Goal: Task Accomplishment & Management: Complete application form

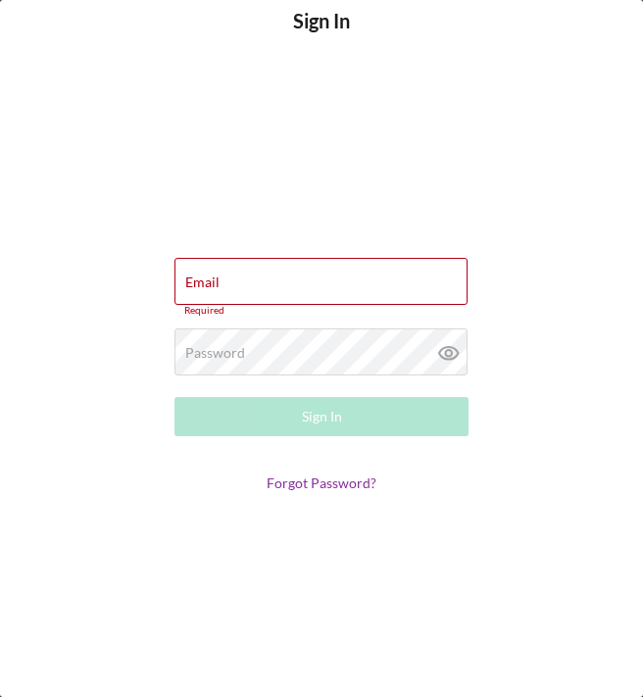
type input "[EMAIL_ADDRESS][DOMAIN_NAME]"
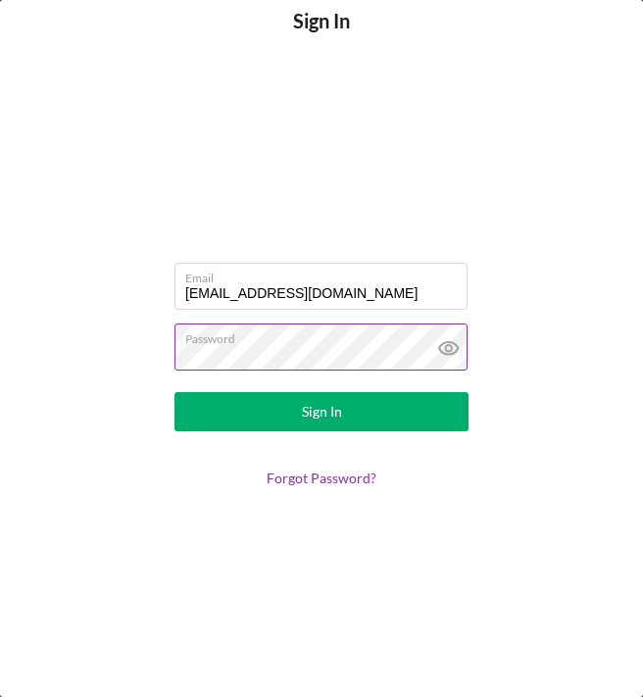
click at [448, 351] on icon at bounding box center [448, 348] width 6 height 6
click at [330, 415] on div "Sign In" at bounding box center [322, 411] width 40 height 39
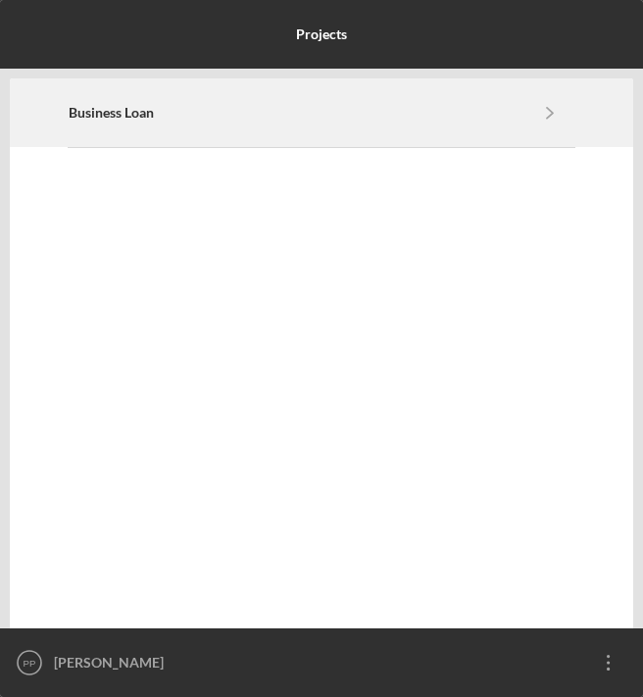
click at [530, 112] on icon "Icon/Navigate" at bounding box center [550, 112] width 44 height 44
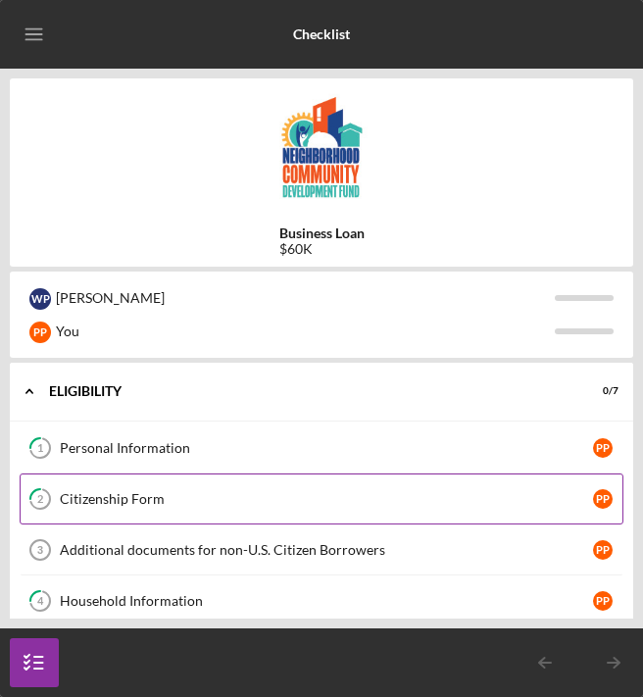
click at [81, 507] on link "2 Citizenship Form P P" at bounding box center [322, 499] width 604 height 51
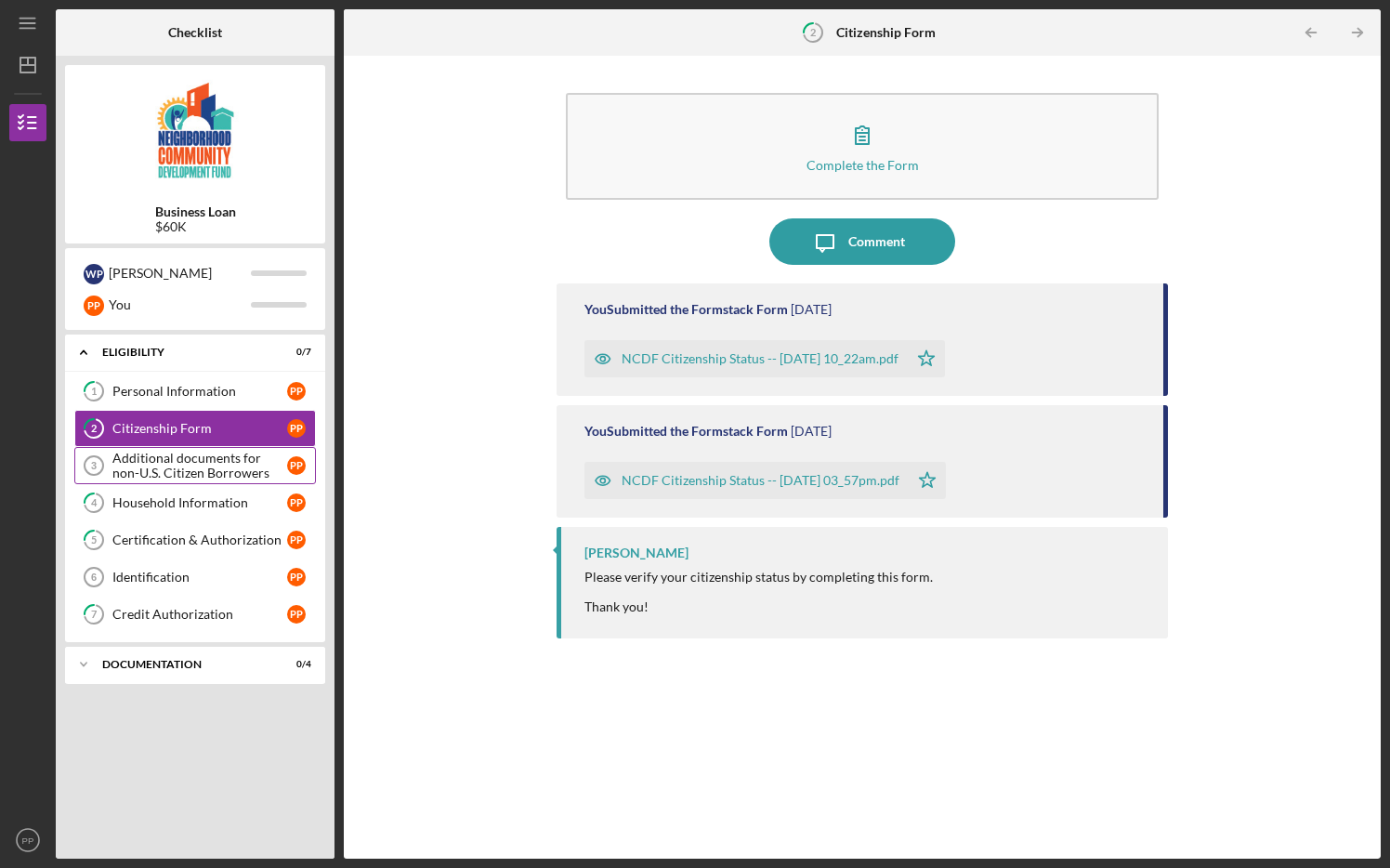
click at [260, 467] on div "Additional documents for non-U.S. Citizen Borrowers" at bounding box center [200, 464] width 174 height 29
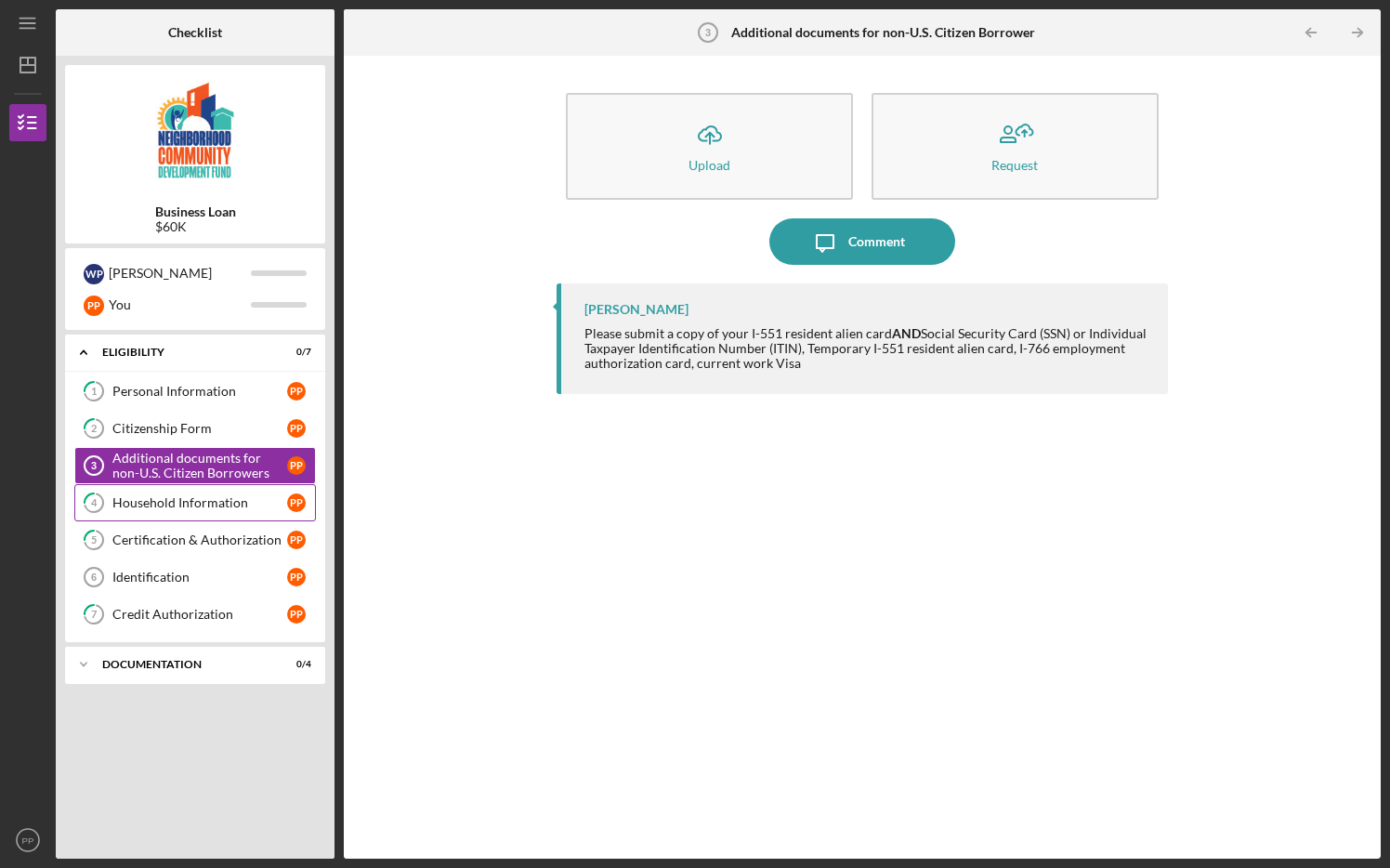
click at [218, 506] on div "Household Information" at bounding box center [200, 503] width 174 height 15
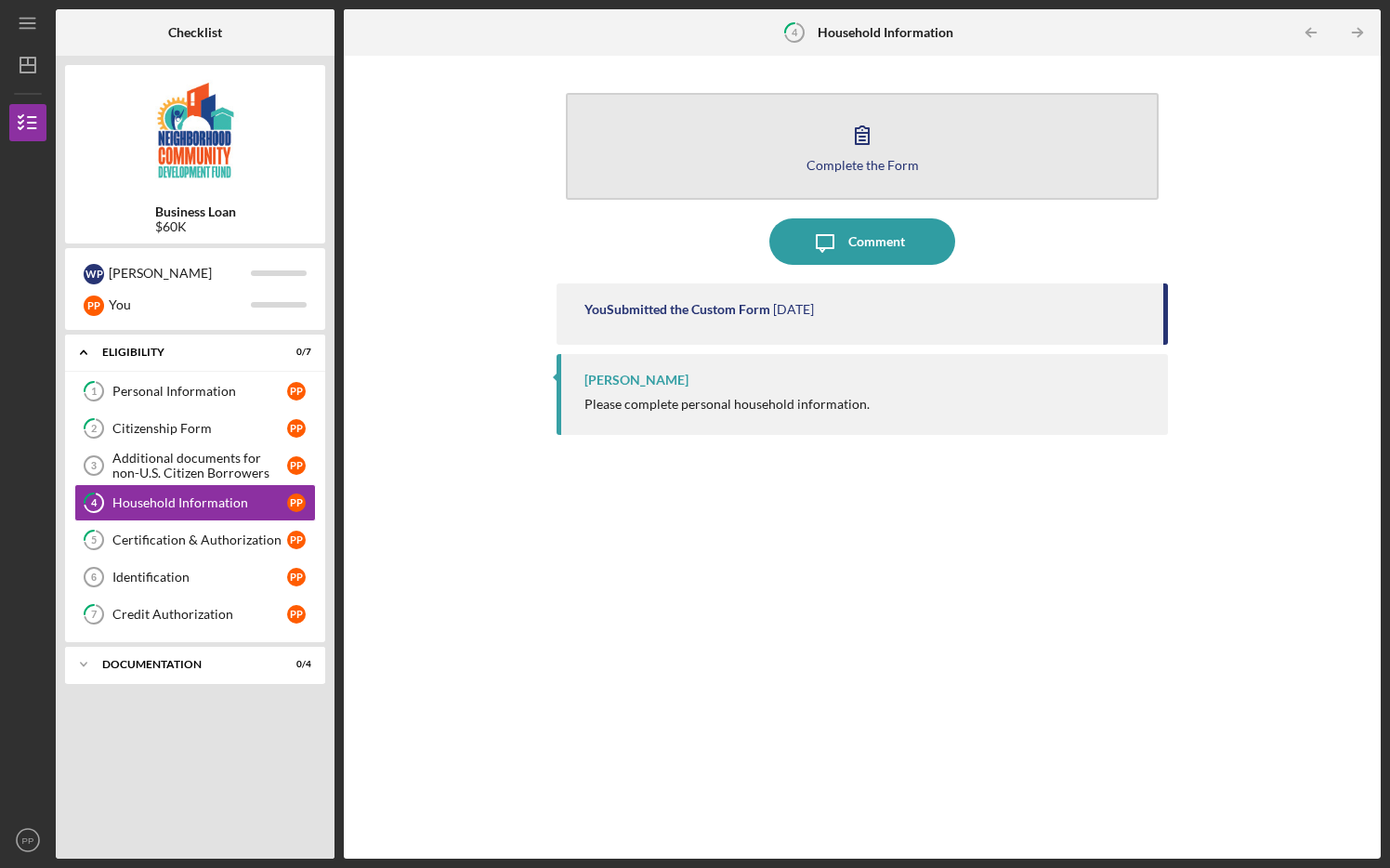
click at [608, 139] on icon "button" at bounding box center [861, 135] width 46 height 46
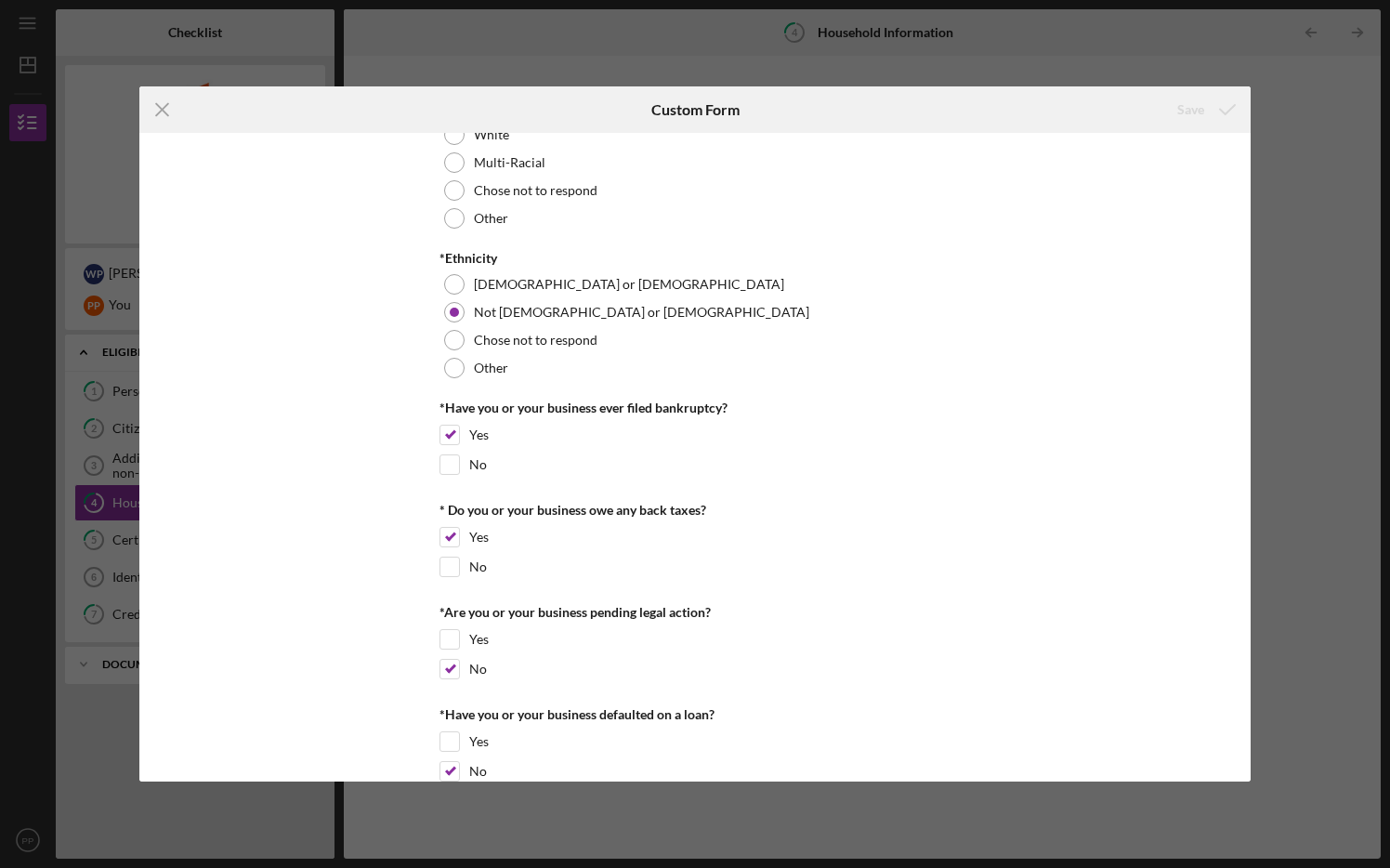
scroll to position [625, 0]
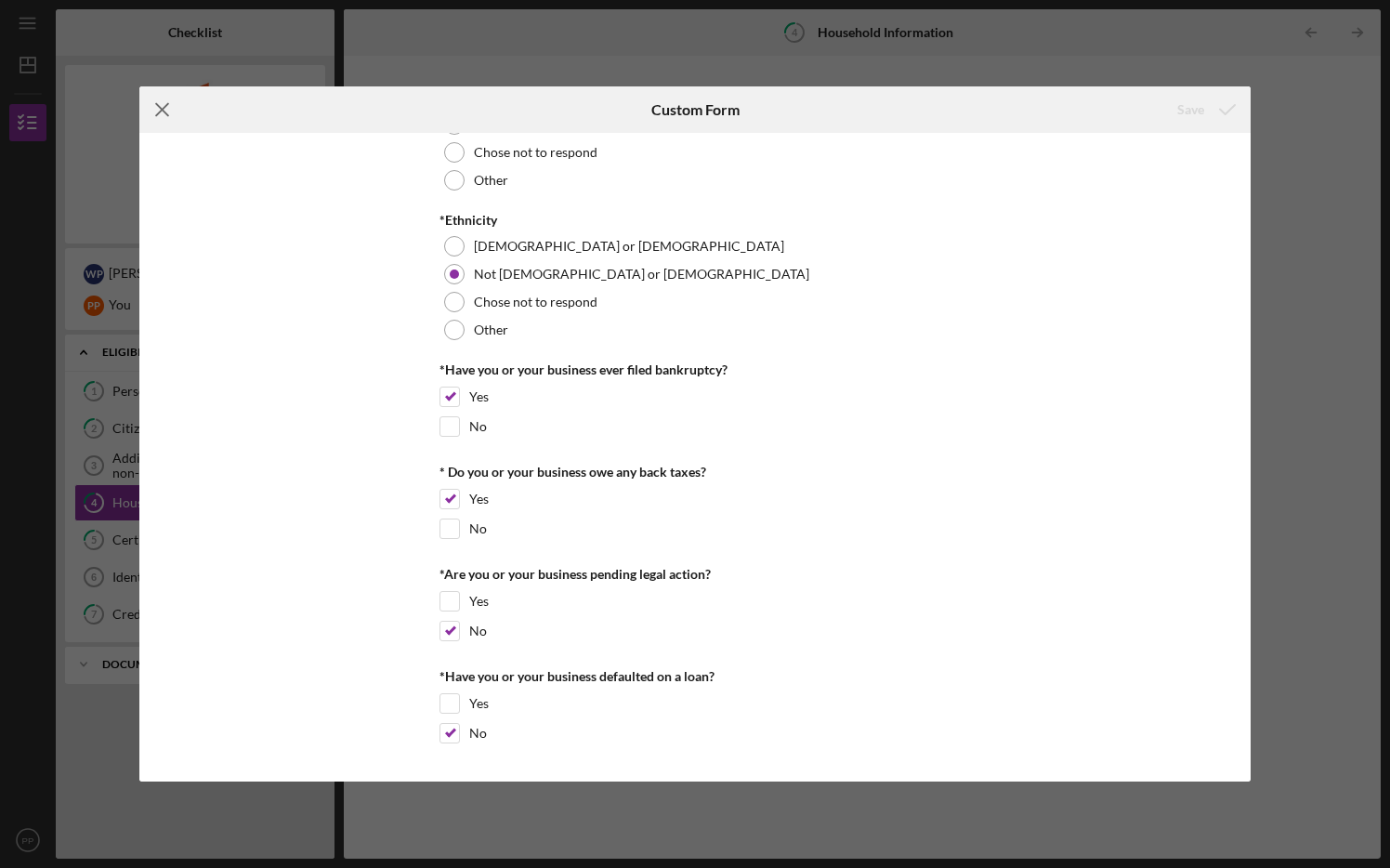
click at [158, 106] on line at bounding box center [162, 110] width 12 height 12
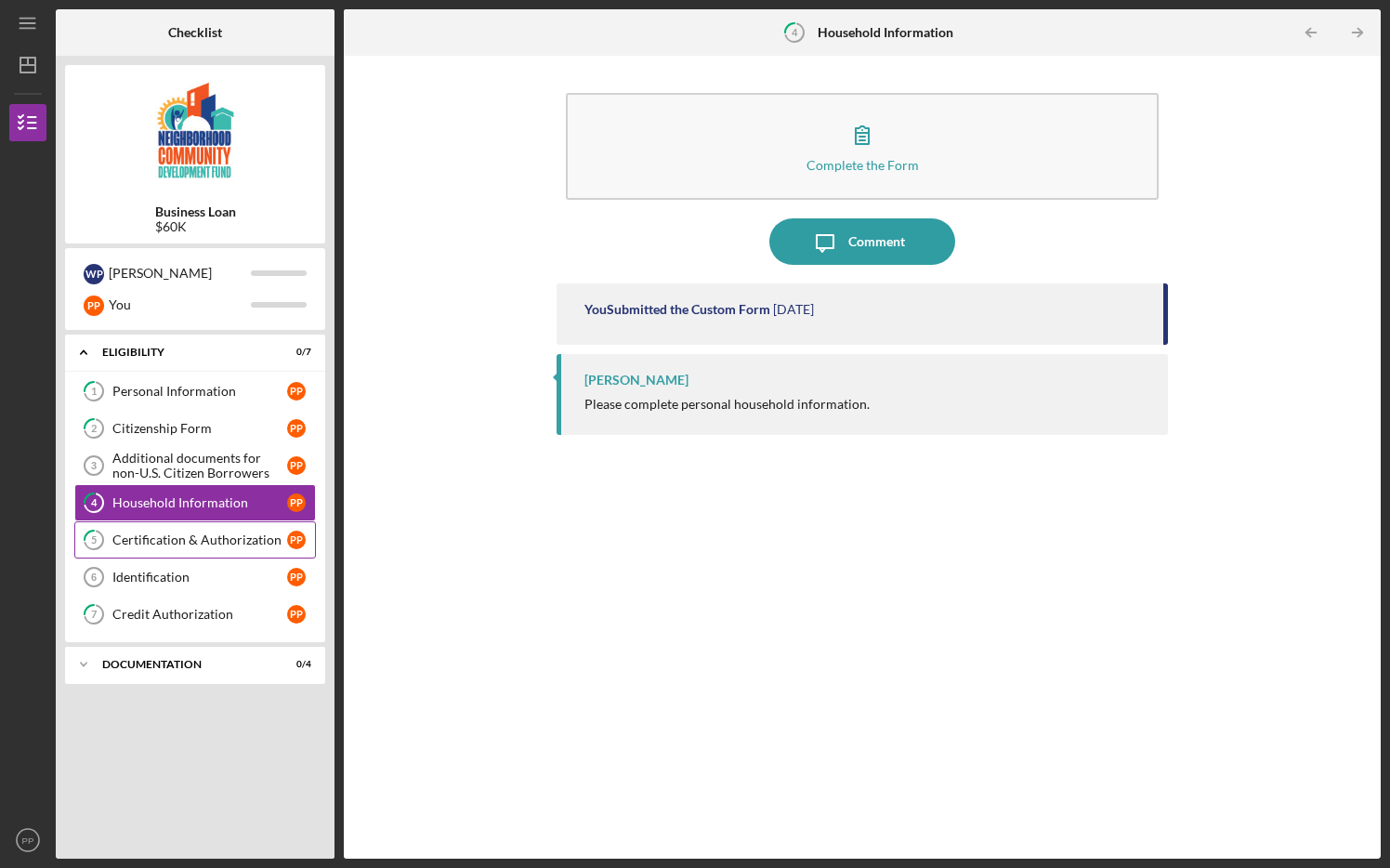
click at [207, 537] on div "Certification & Authorization" at bounding box center [200, 540] width 174 height 15
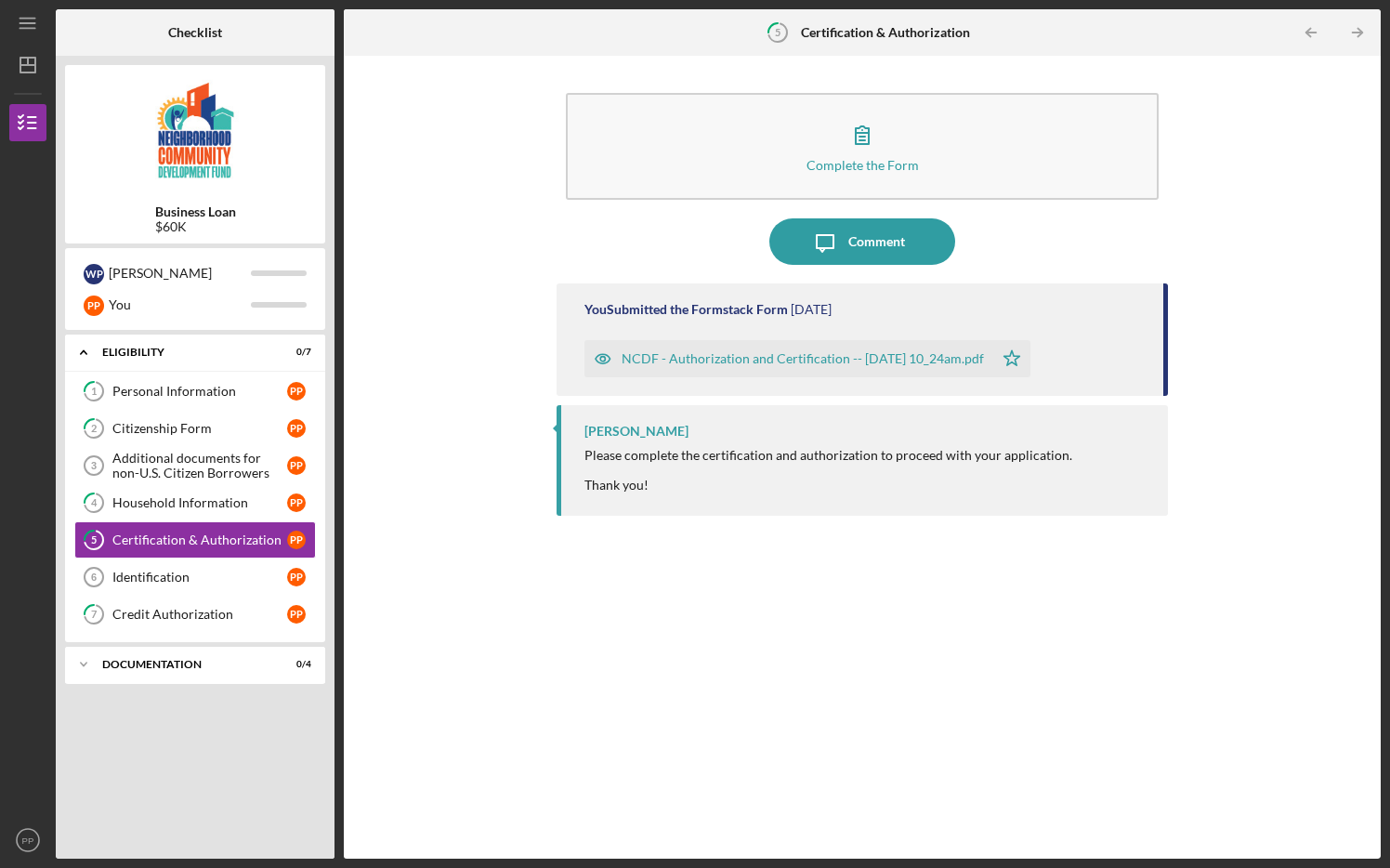
click at [608, 356] on div "NCDF - Authorization and Certification -- [DATE] 10_24am.pdf" at bounding box center [803, 359] width 362 height 15
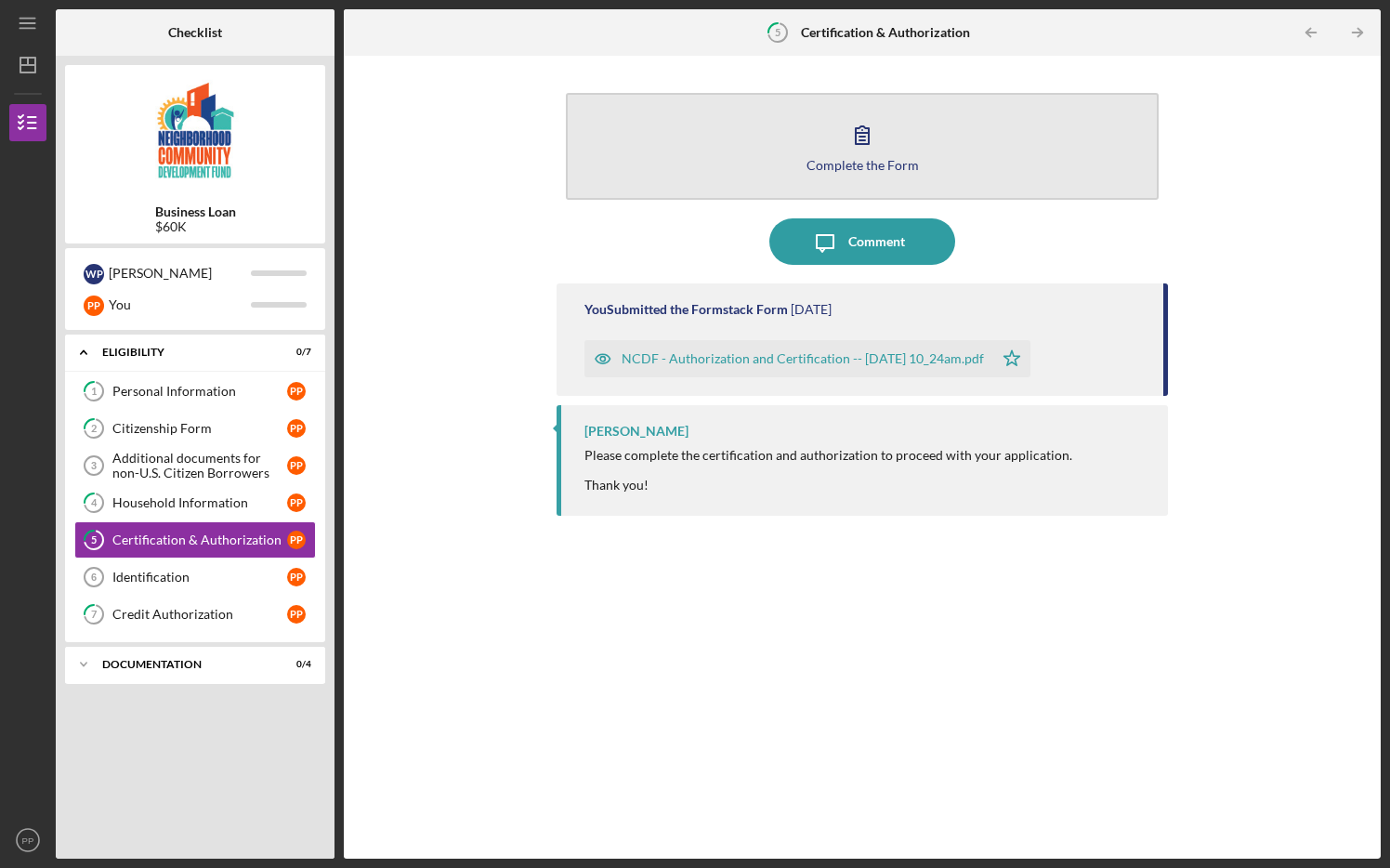
click at [608, 154] on icon "button" at bounding box center [861, 135] width 46 height 46
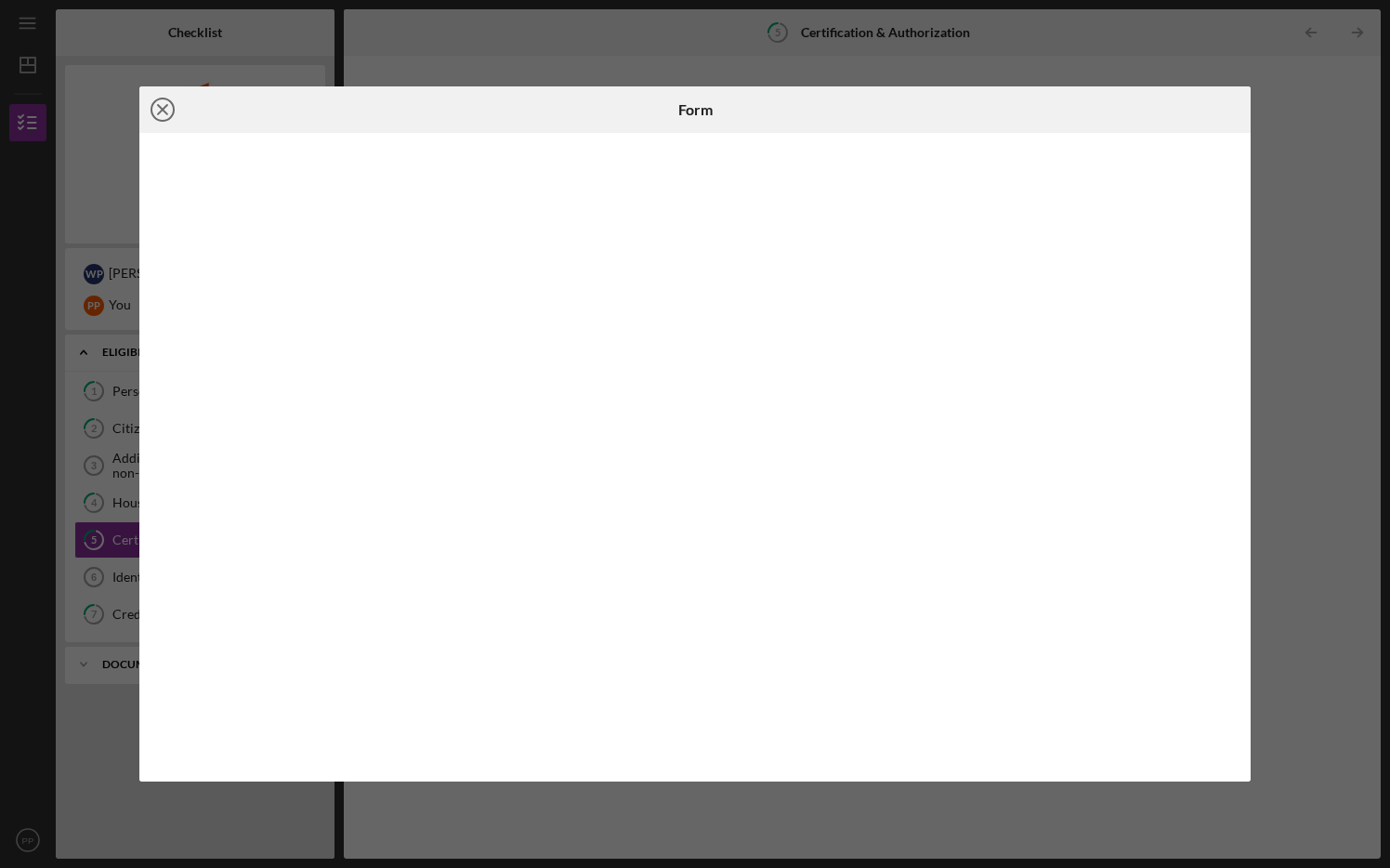
click at [158, 109] on icon "Icon/Close" at bounding box center [162, 109] width 46 height 46
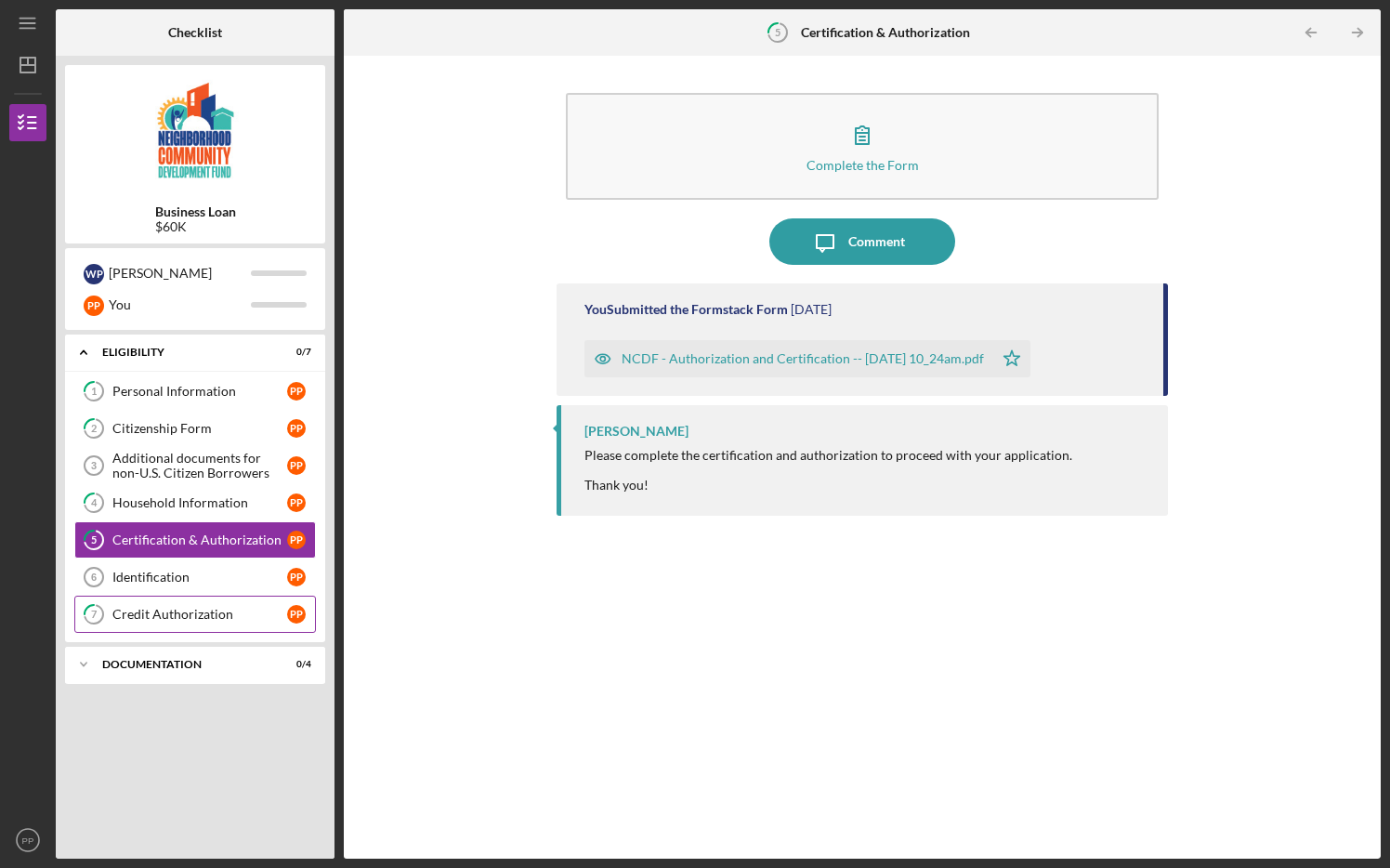
click at [188, 610] on div "Credit Authorization" at bounding box center [200, 614] width 174 height 15
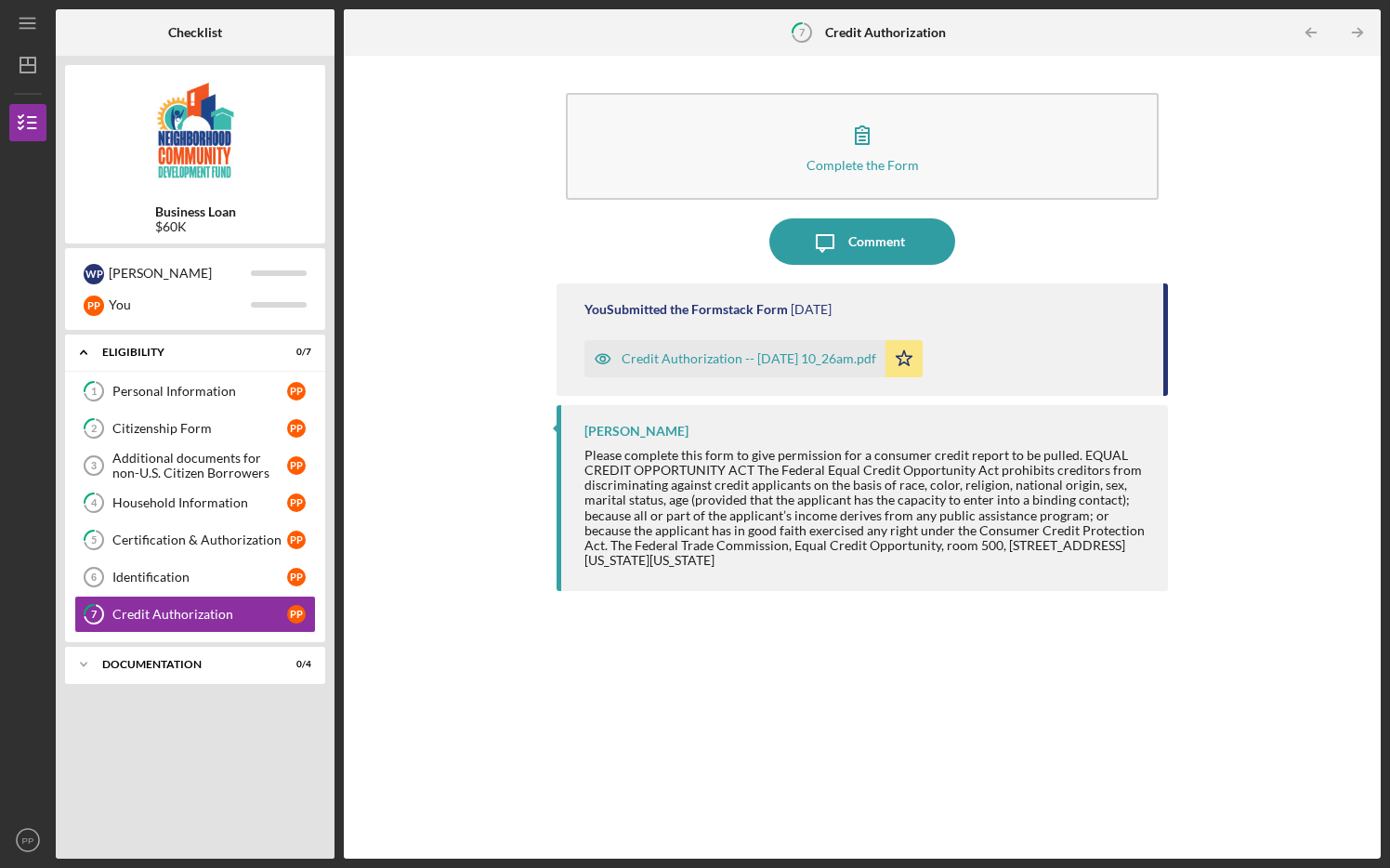
click at [608, 362] on icon "Icon/Star" at bounding box center [903, 358] width 37 height 37
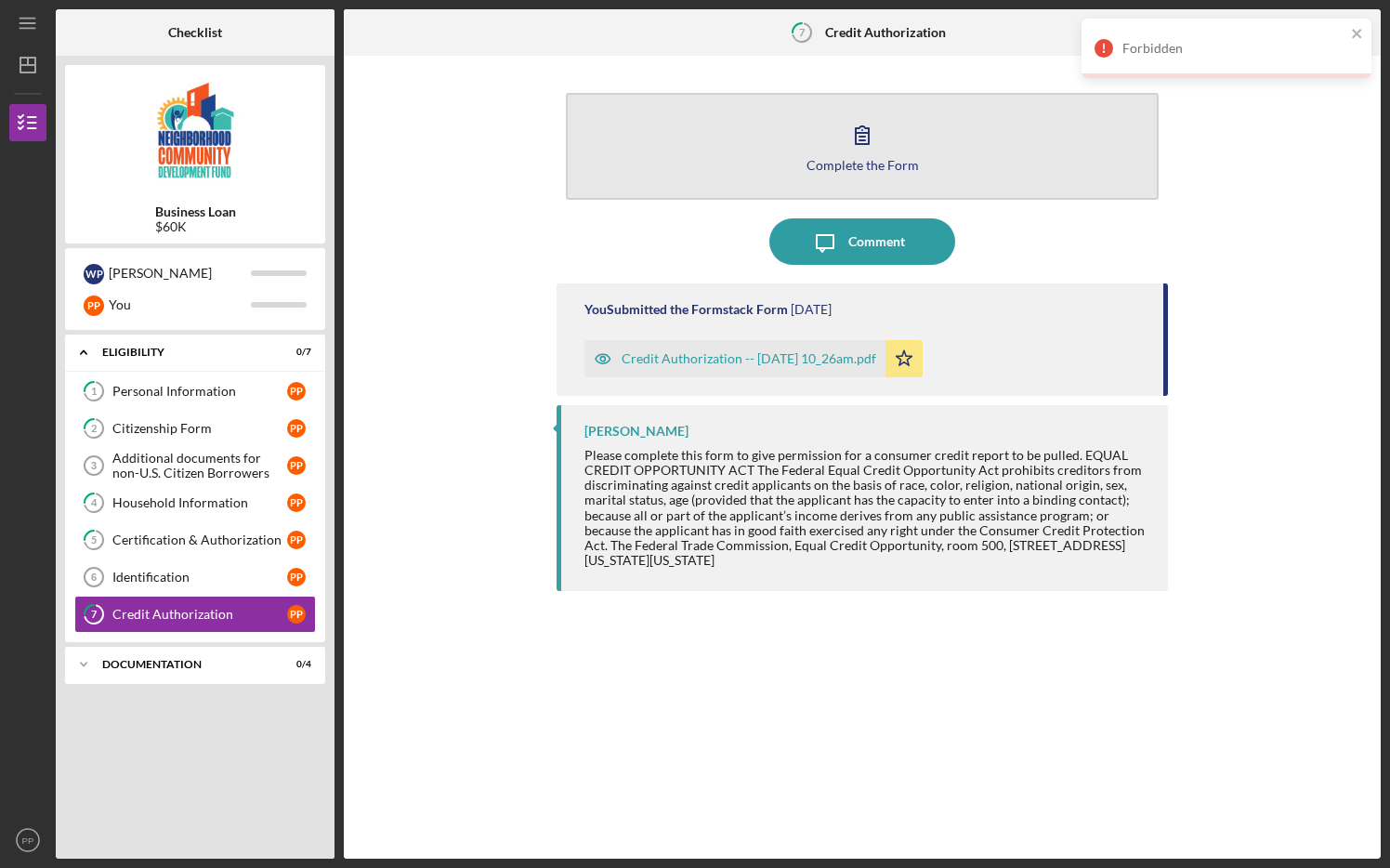
click at [608, 149] on icon "button" at bounding box center [861, 135] width 46 height 46
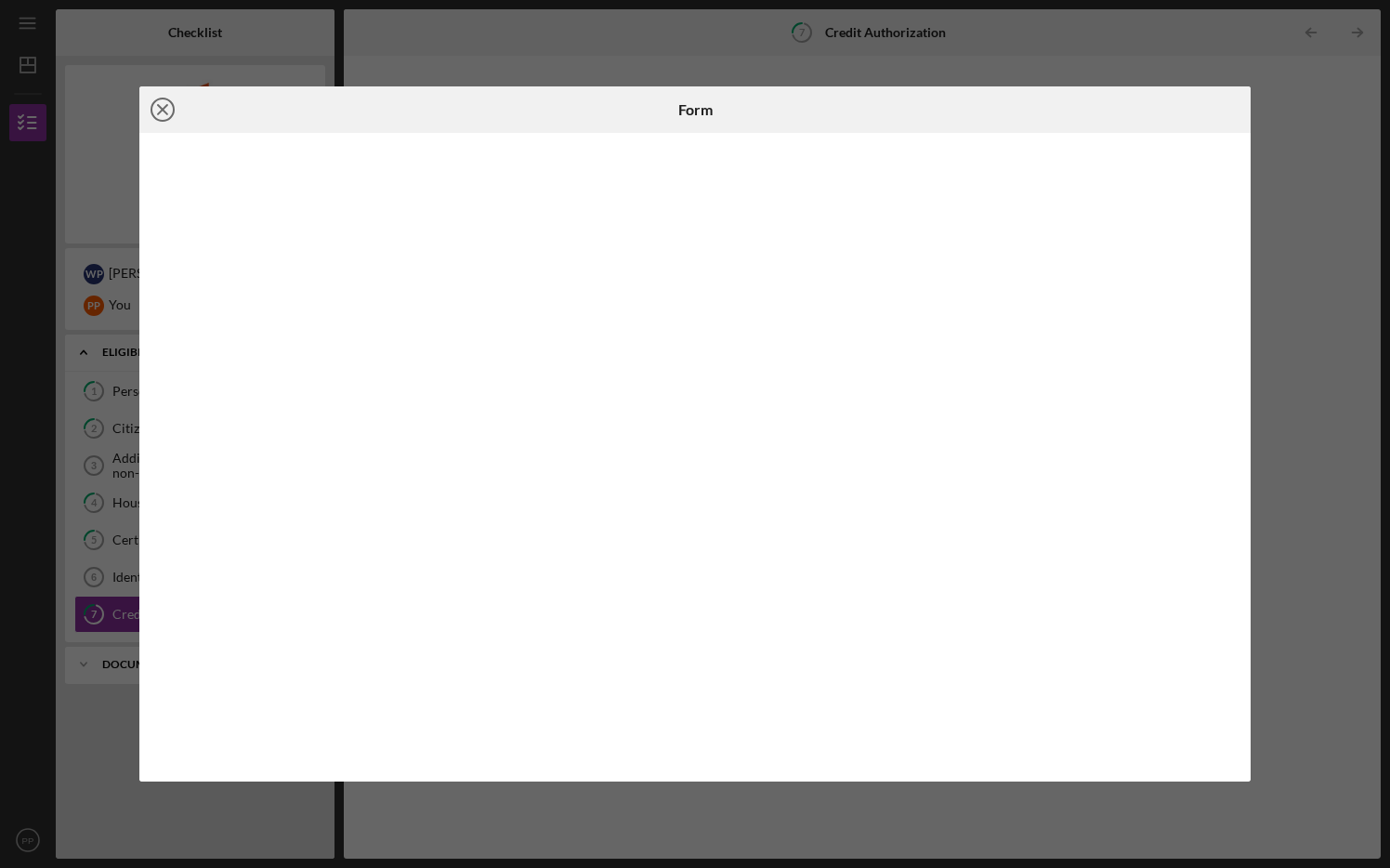
click at [165, 108] on icon "Icon/Close" at bounding box center [162, 109] width 46 height 46
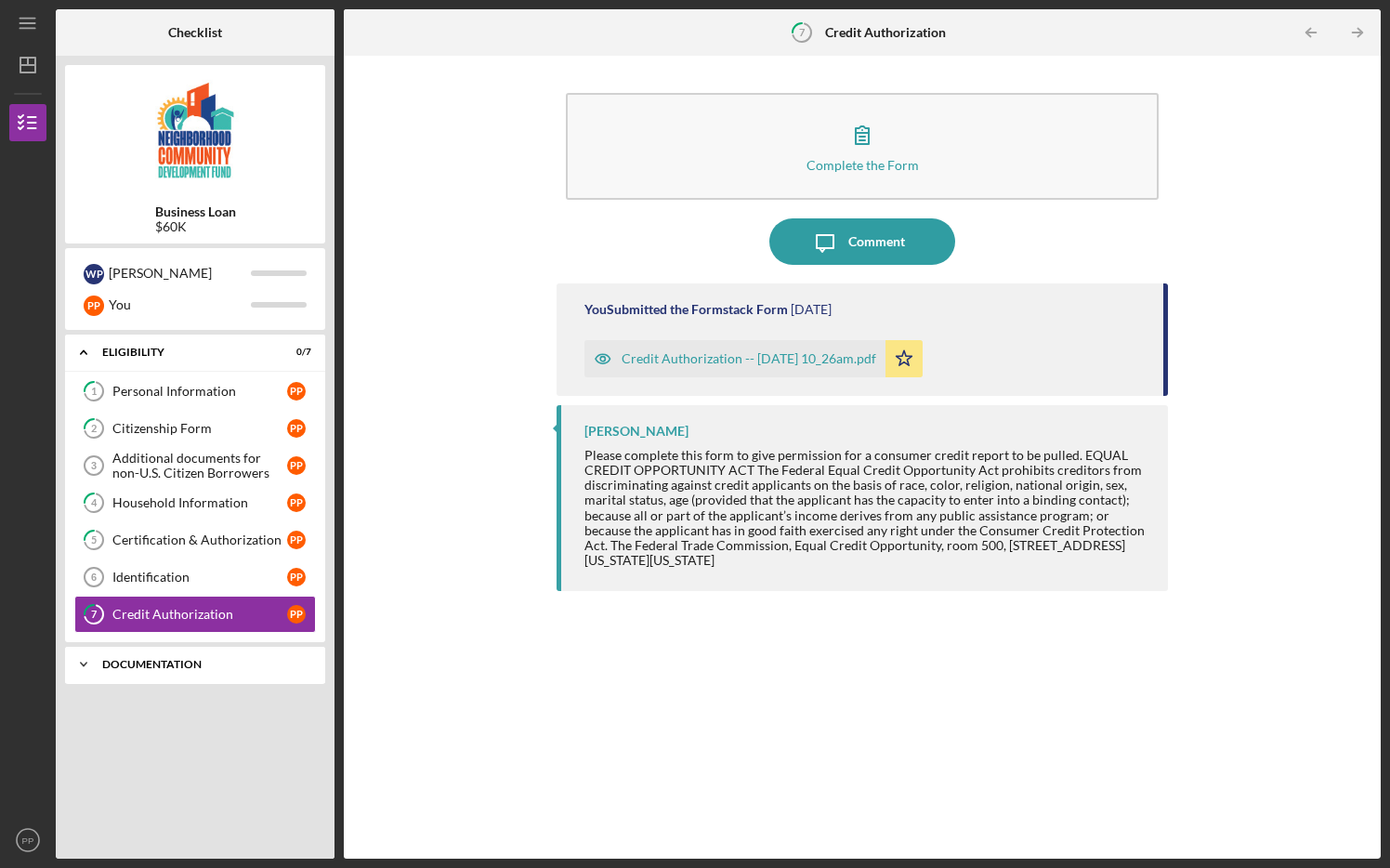
click at [88, 660] on icon "Icon/Expander" at bounding box center [83, 663] width 37 height 37
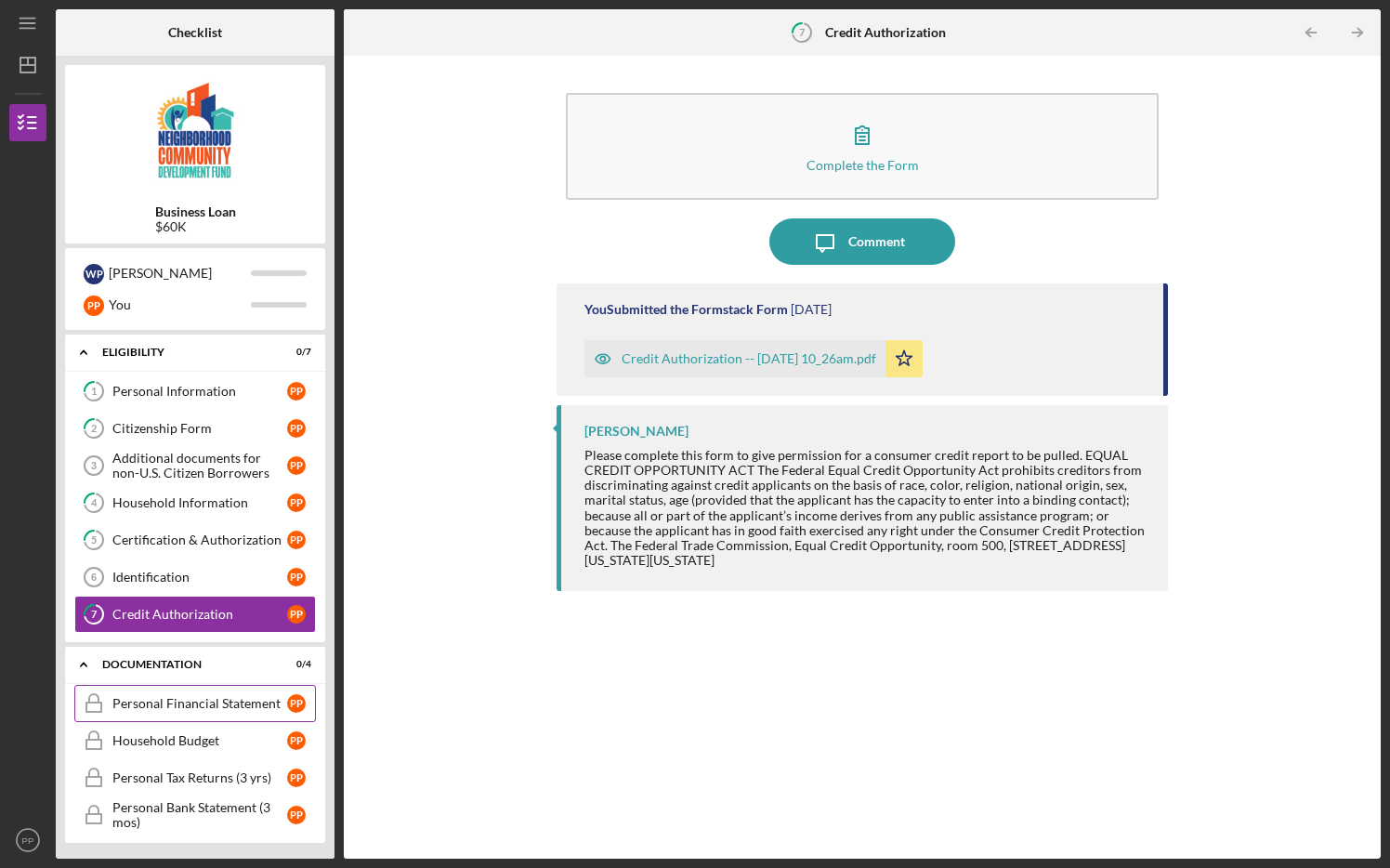
click at [196, 660] on div "Personal Financial Statement" at bounding box center [200, 703] width 174 height 15
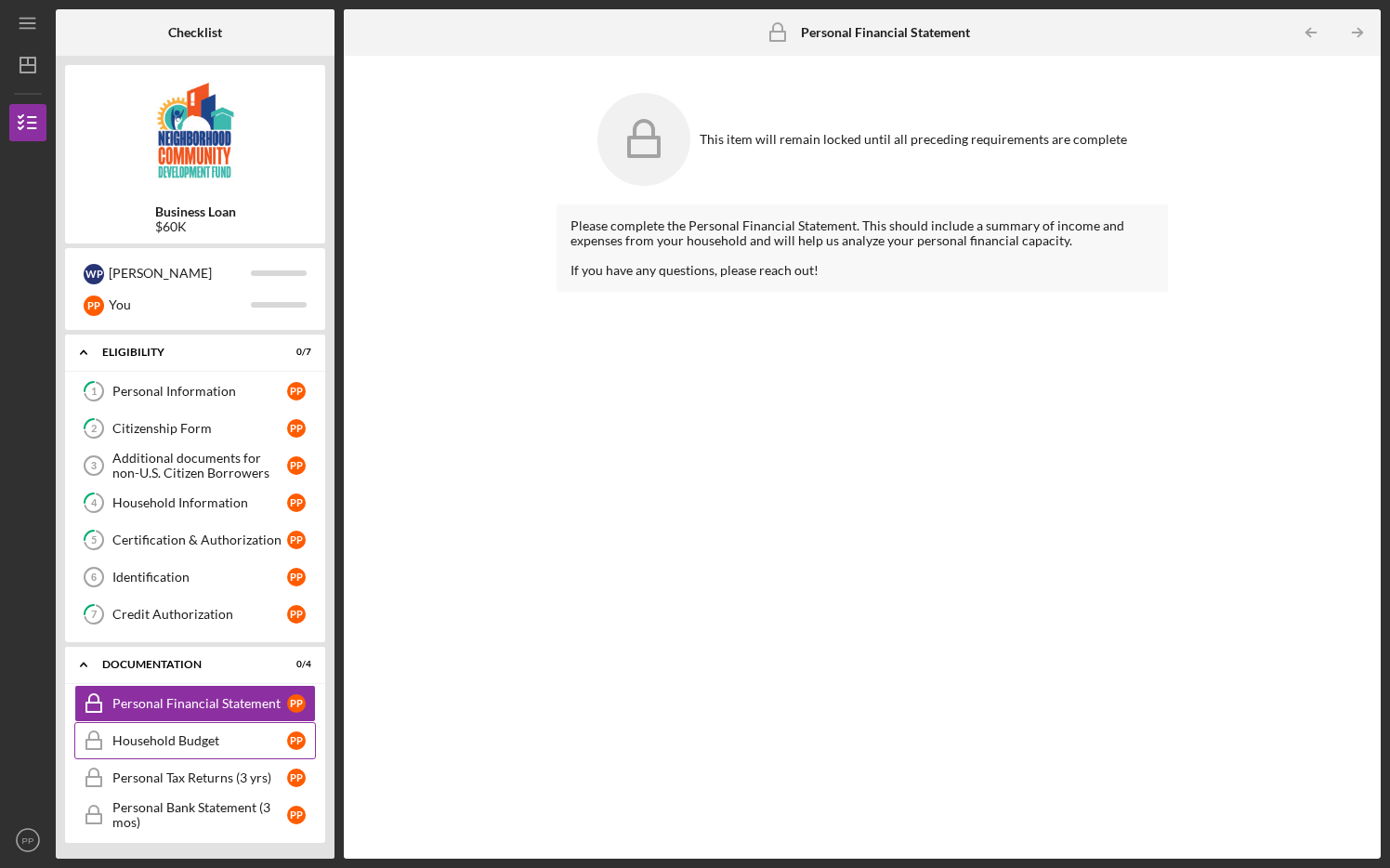
click at [192, 660] on div "Household Budget" at bounding box center [200, 740] width 174 height 15
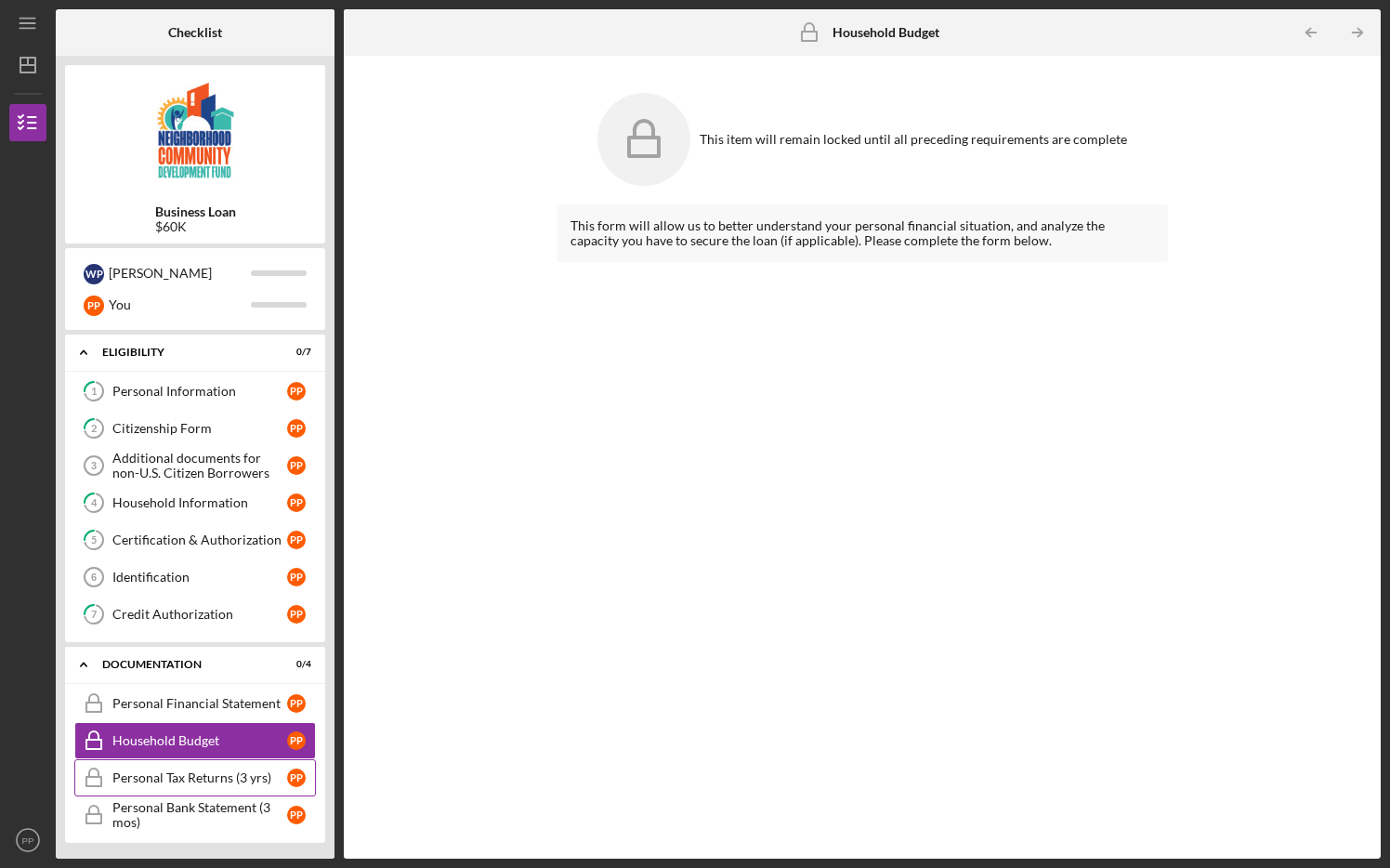
click at [186, 660] on div "Personal Tax Returns (3 yrs)" at bounding box center [200, 778] width 174 height 15
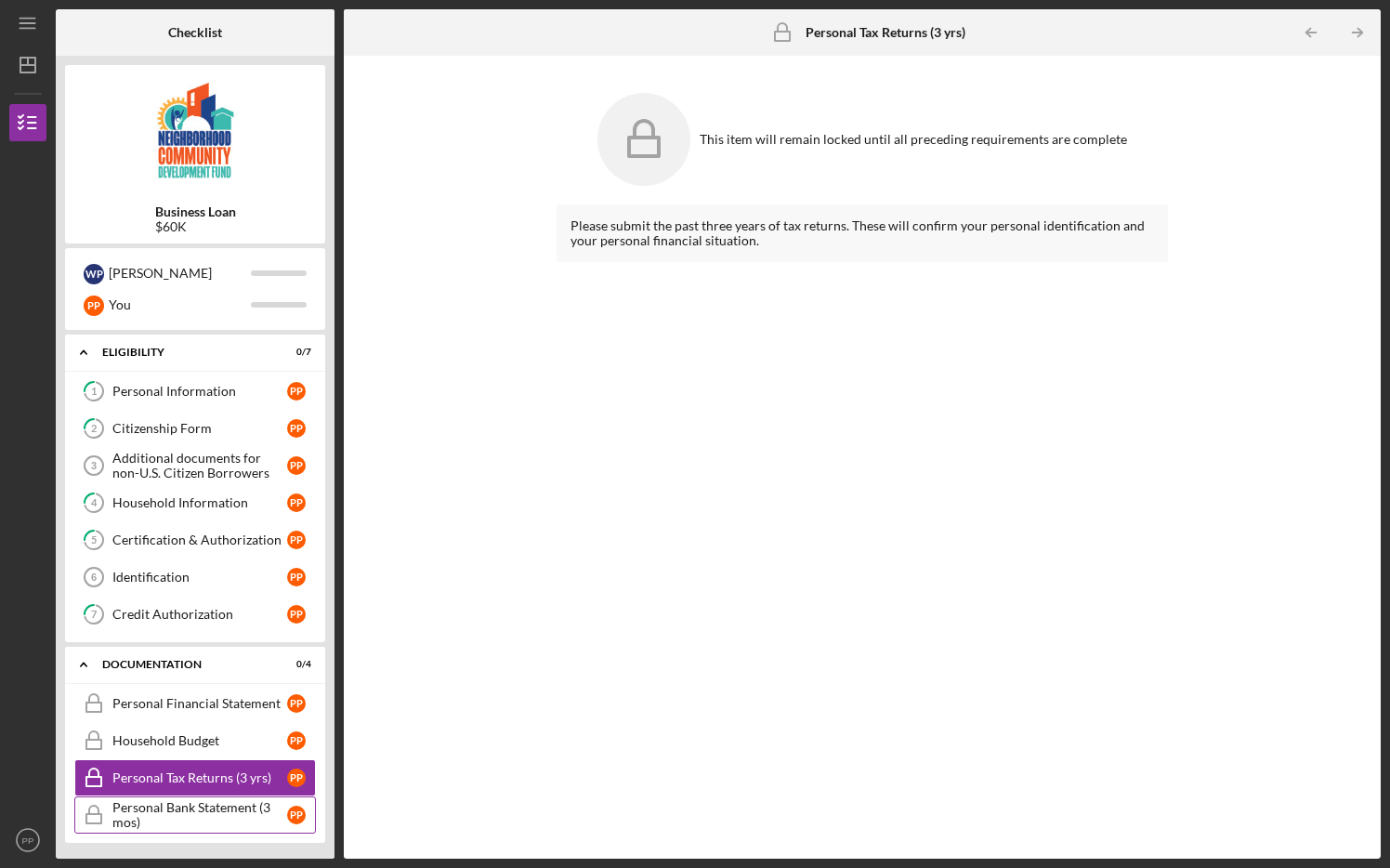
click at [186, 660] on div "Personal Bank Statement (3 mos)" at bounding box center [200, 814] width 174 height 29
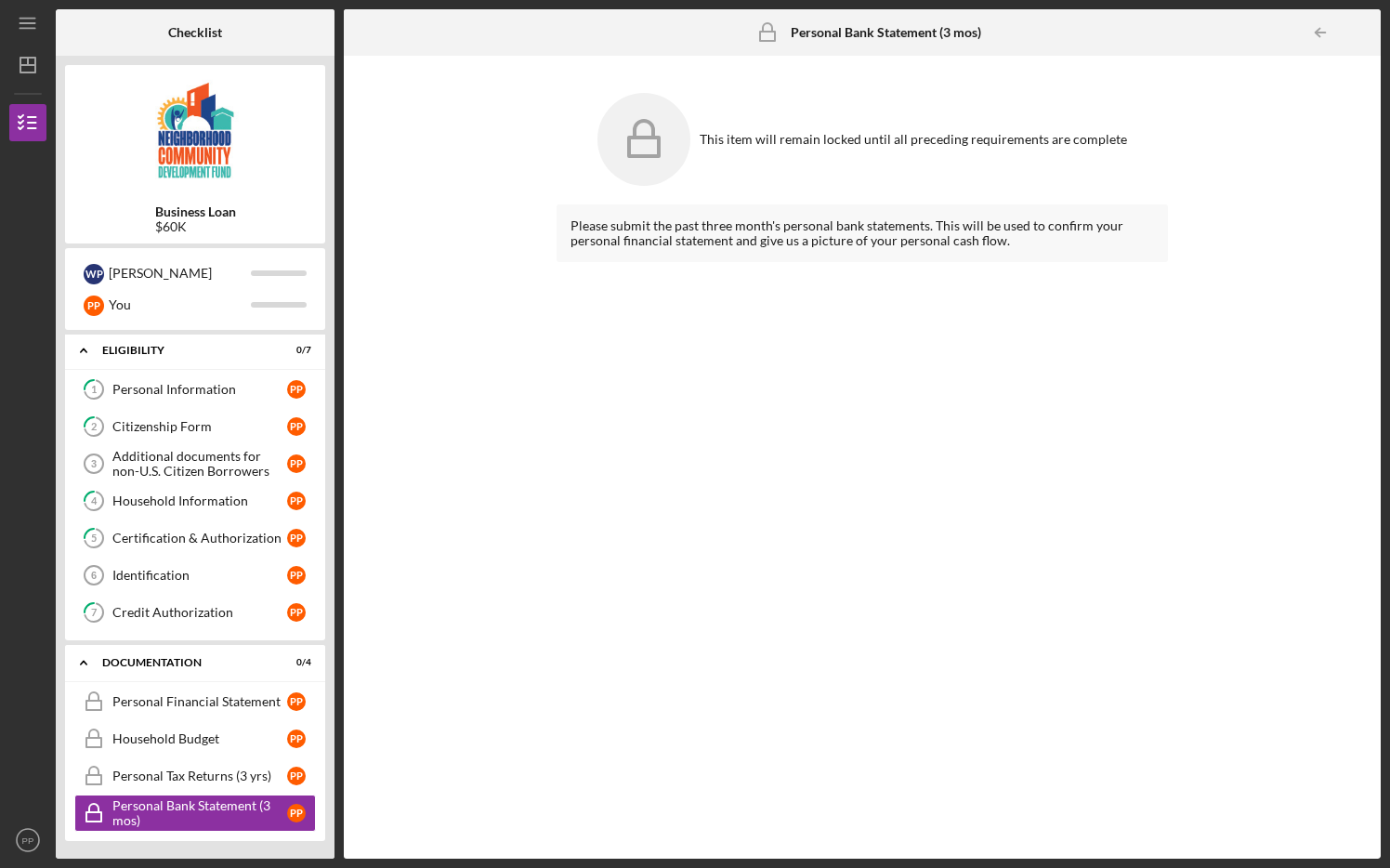
scroll to position [3, 0]
drag, startPoint x: 328, startPoint y: 606, endPoint x: 318, endPoint y: 676, distance: 70.7
click at [318, 660] on div "Business Loan $60K W P [PERSON_NAME] P P You Icon/Expander Eligibility 0 / 7 1 …" at bounding box center [195, 457] width 279 height 803
click at [86, 660] on icon "Icon/Expander" at bounding box center [83, 660] width 37 height 37
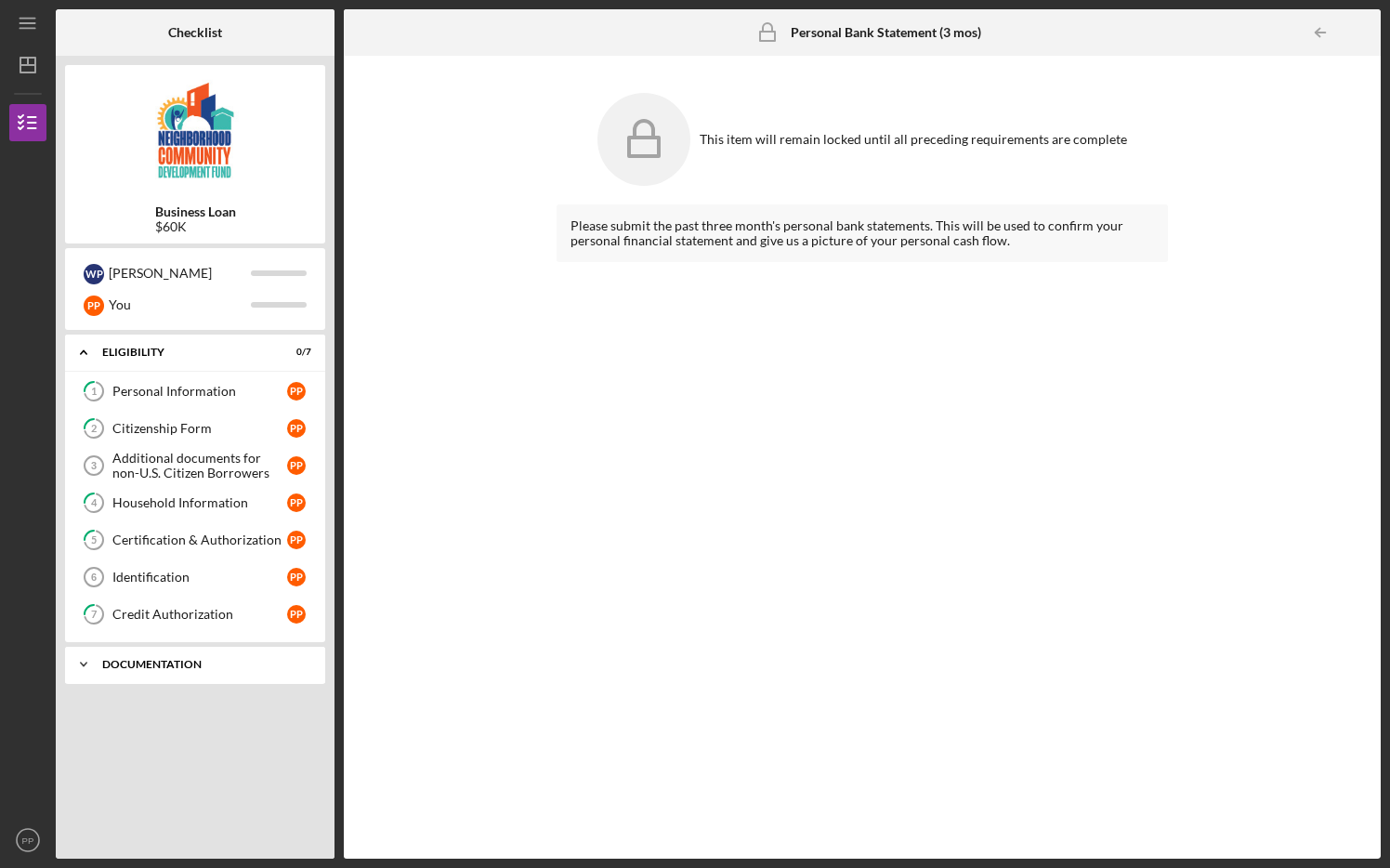
click at [86, 660] on icon "Icon/Expander" at bounding box center [83, 663] width 37 height 37
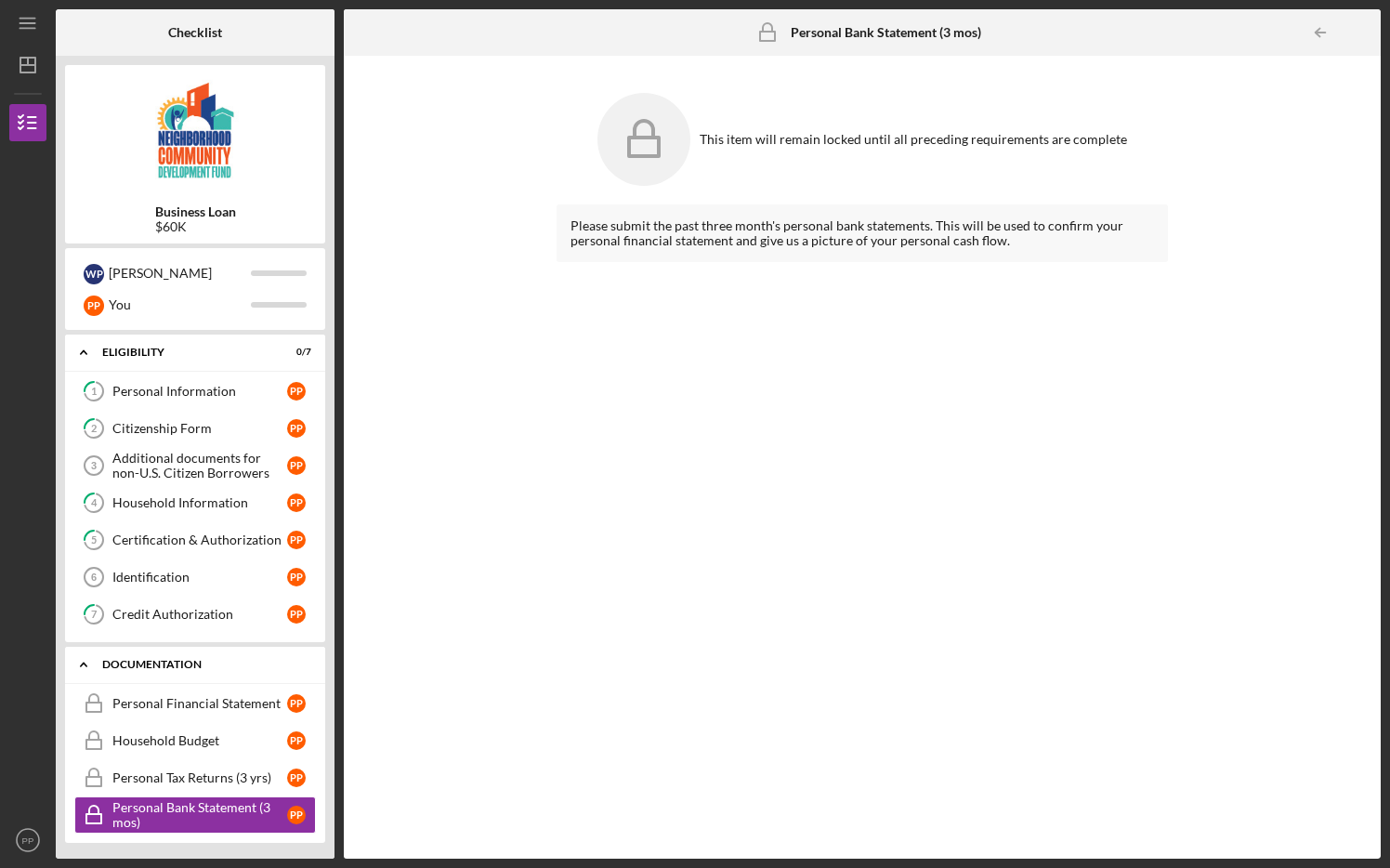
scroll to position [3, 0]
click at [75, 346] on icon "Icon/Expander" at bounding box center [83, 349] width 37 height 37
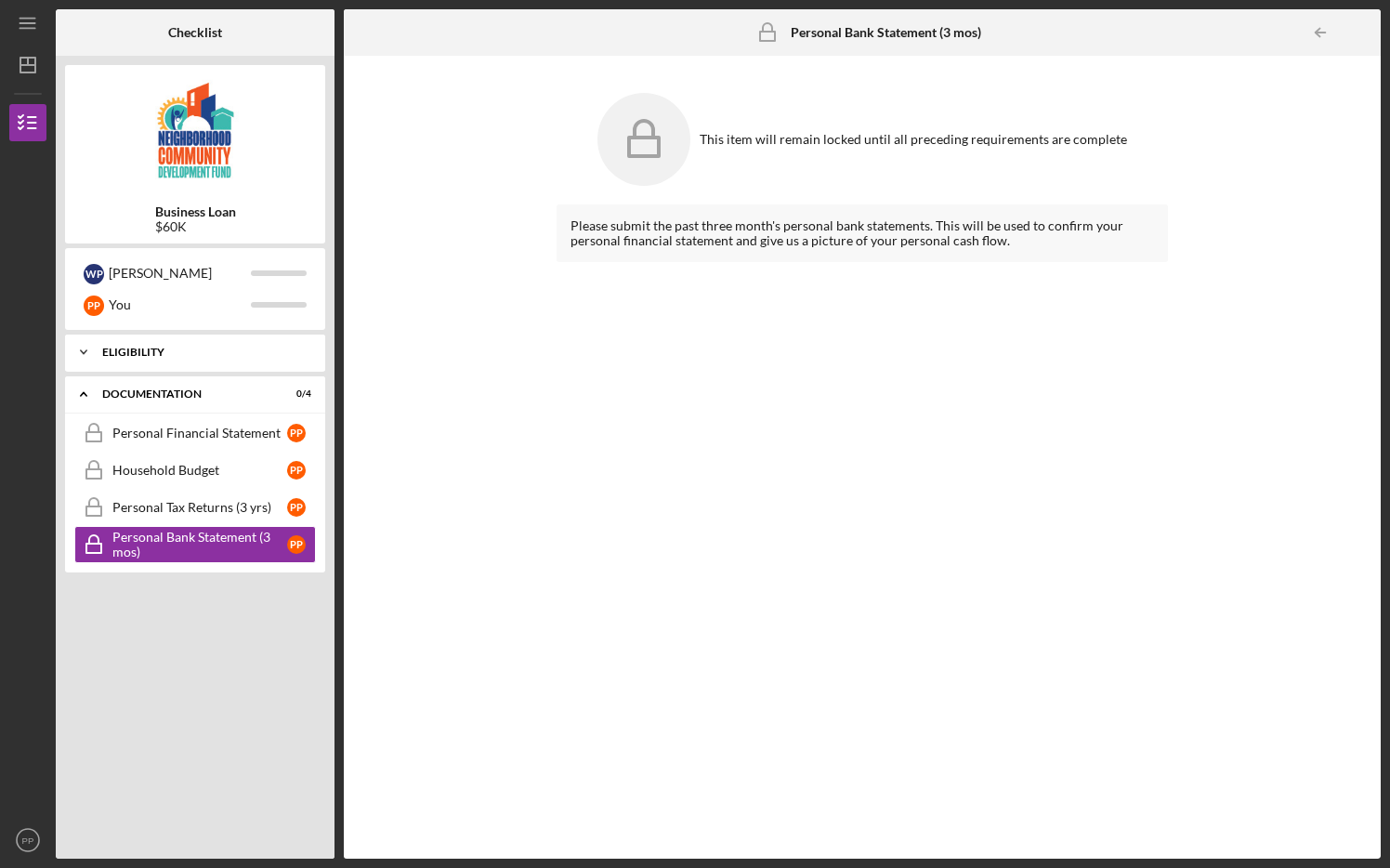
scroll to position [0, 0]
